Goal: Check status: Check status

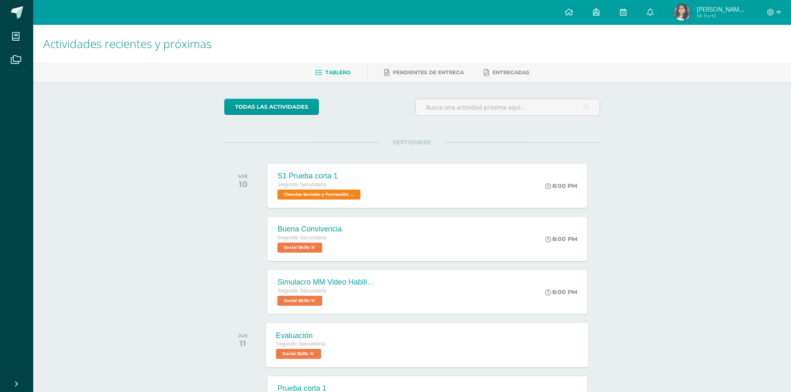
scroll to position [42, 0]
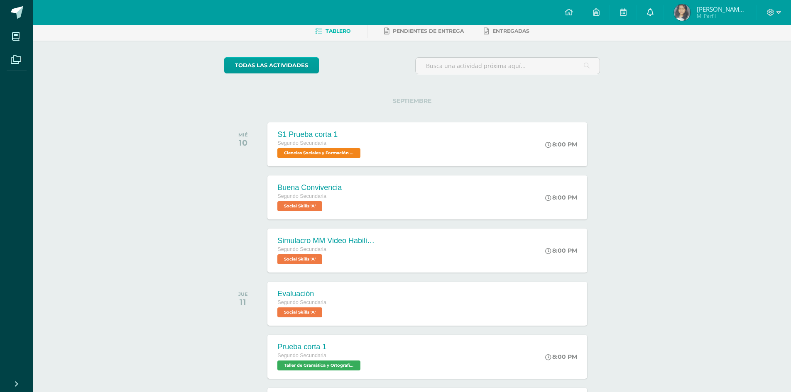
click at [653, 10] on icon at bounding box center [650, 11] width 7 height 7
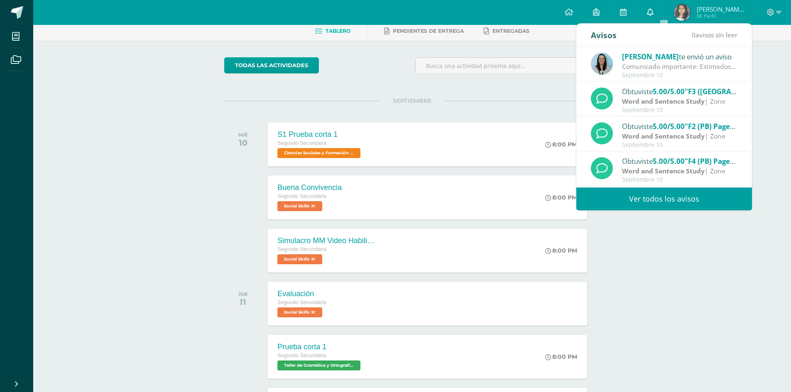
click at [653, 10] on icon at bounding box center [650, 11] width 7 height 7
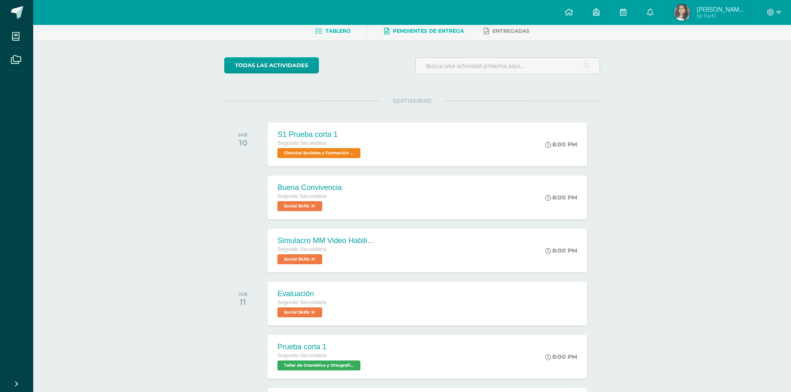
click at [429, 30] on span "Pendientes de entrega" at bounding box center [428, 31] width 71 height 6
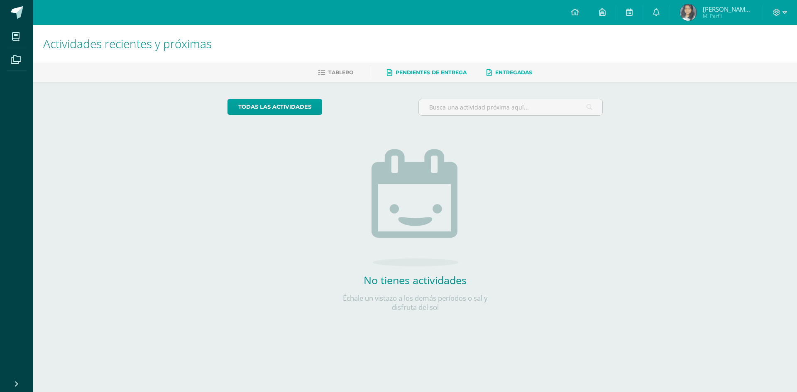
click at [516, 68] on link "Entregadas" at bounding box center [510, 72] width 46 height 13
